Goal: Find specific fact: Find specific fact

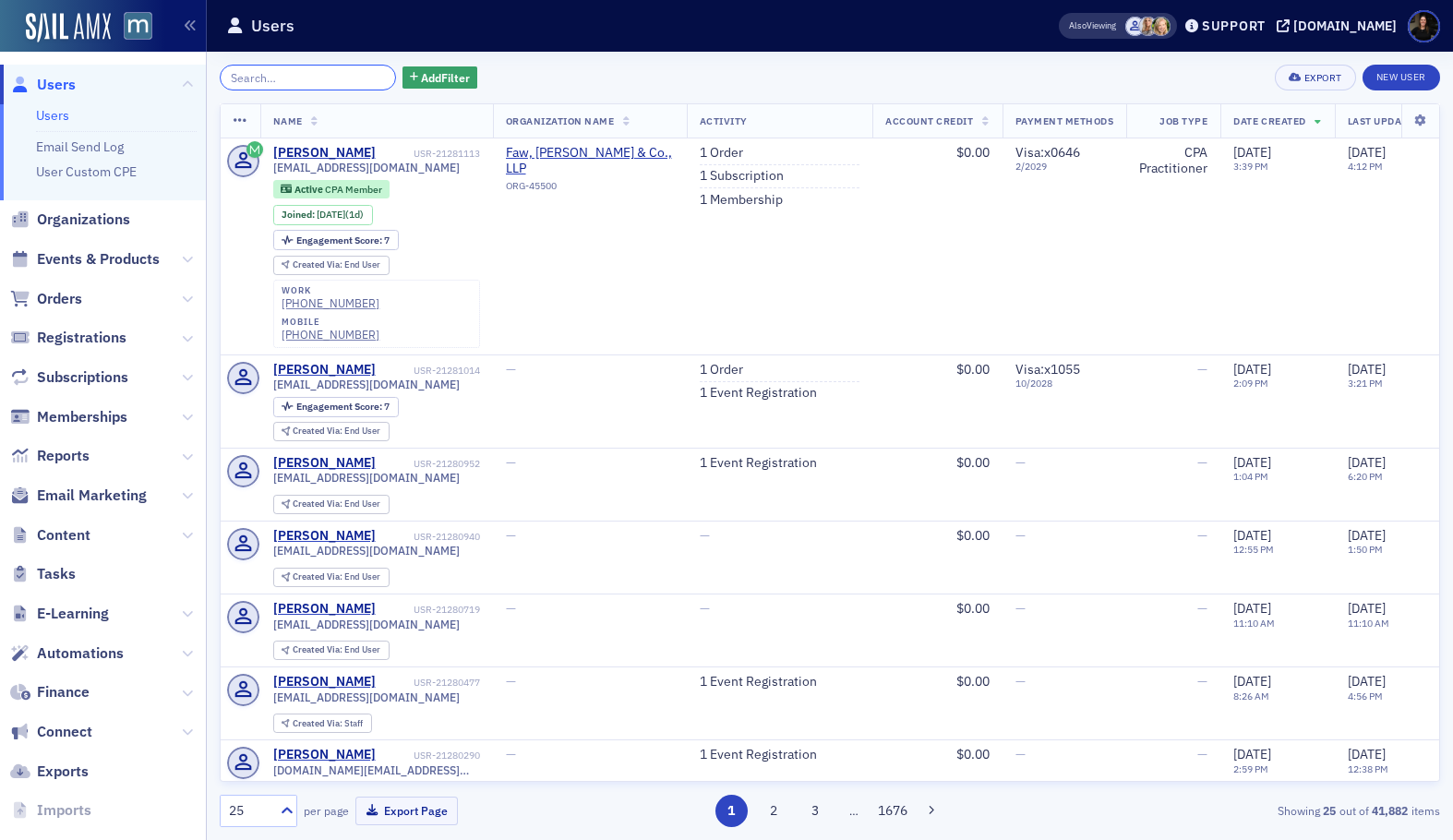
click at [264, 83] on input "search" at bounding box center [308, 78] width 176 height 26
paste input "rappaport"
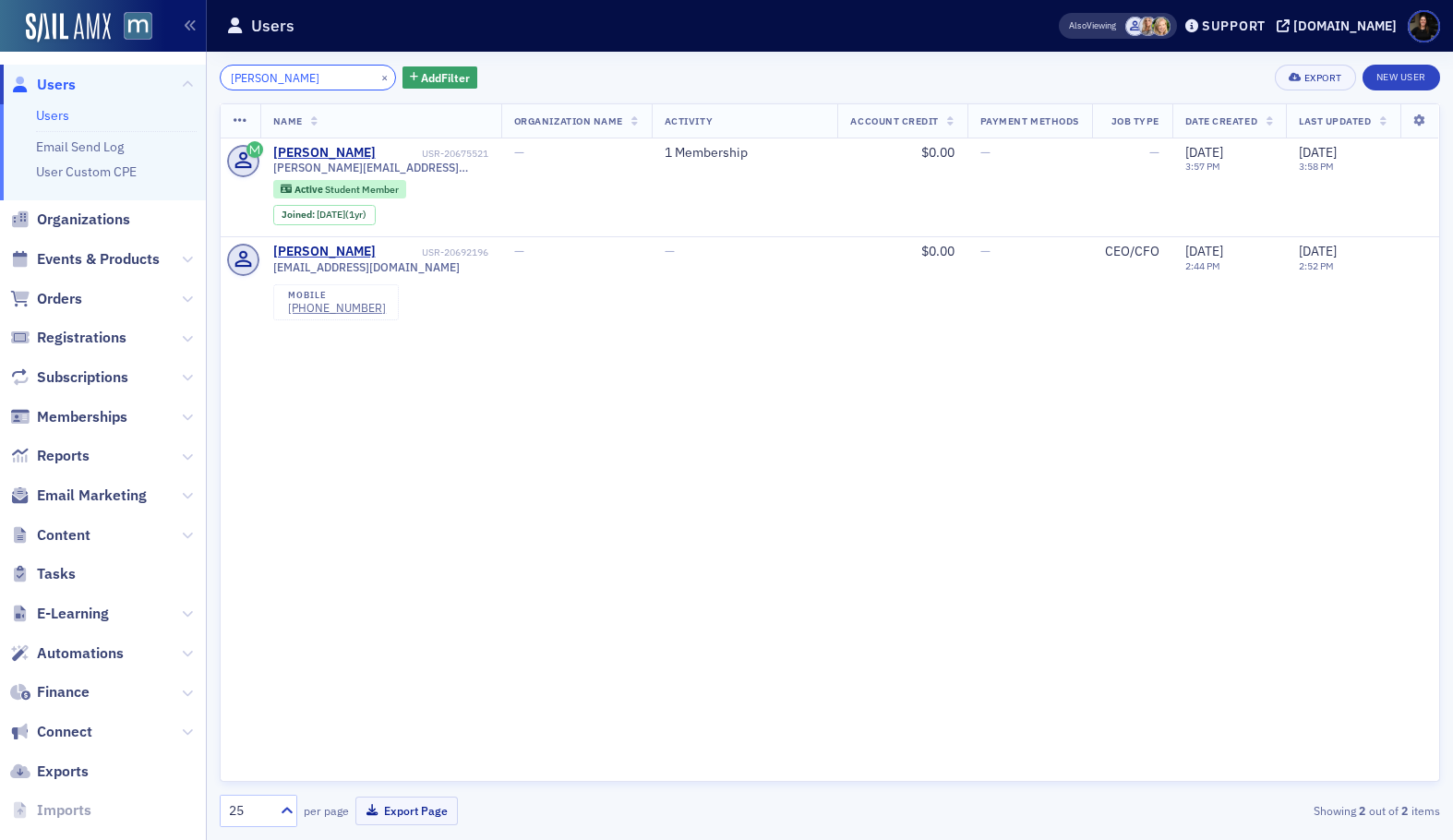
type input "rappaport"
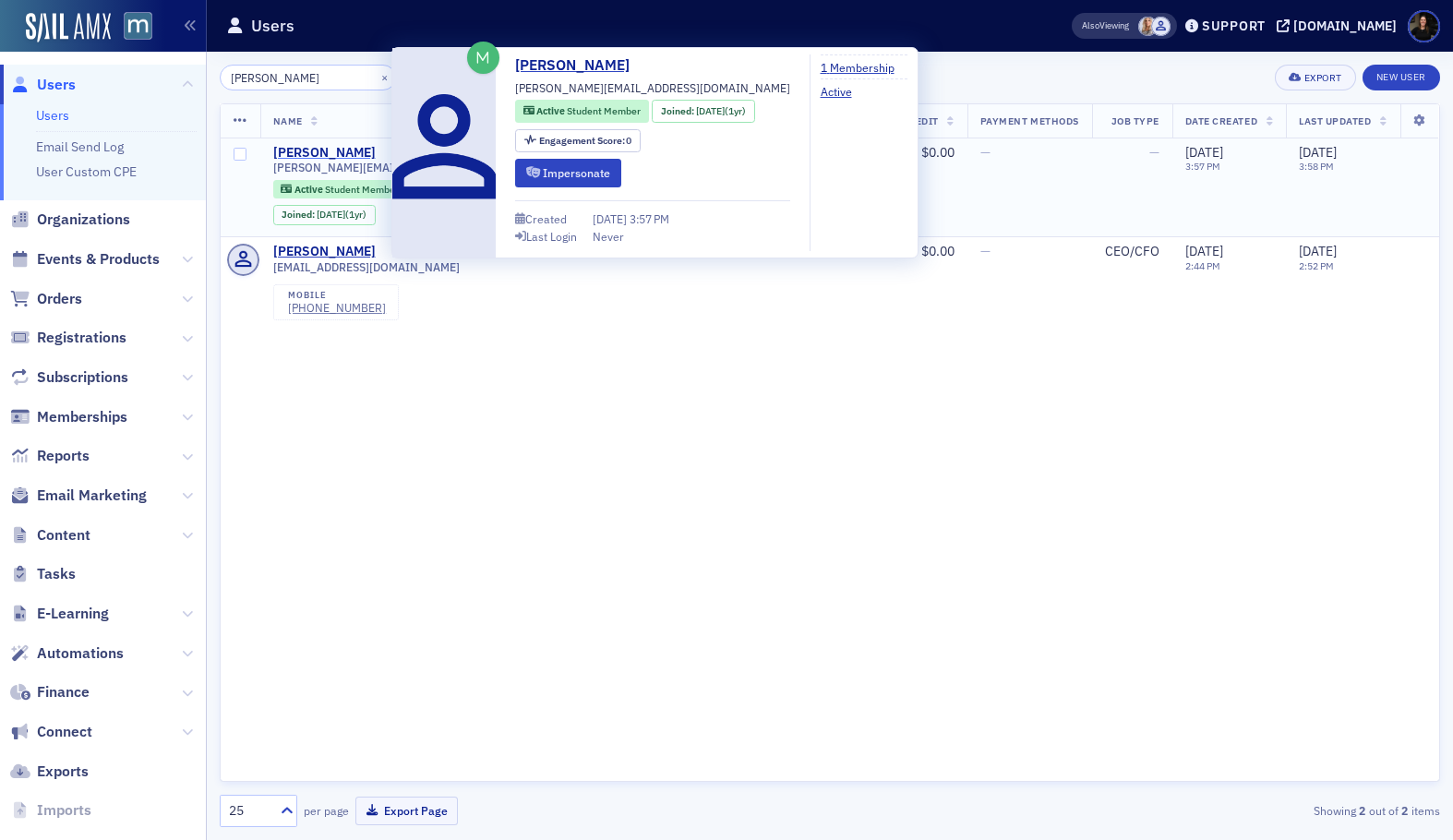
drag, startPoint x: 376, startPoint y: 151, endPoint x: 335, endPoint y: 150, distance: 41.0
click at [331, 151] on div "Matthew Rappaport USR-20675521" at bounding box center [380, 154] width 215 height 17
copy div "Rappaport"
